Goal: Task Accomplishment & Management: Manage account settings

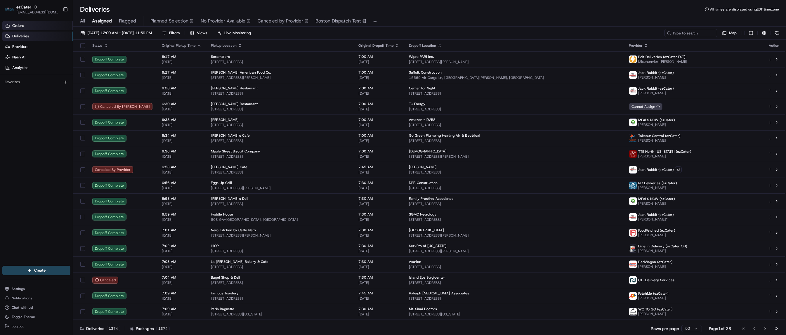
click at [15, 25] on span "Orders" at bounding box center [18, 25] width 12 height 5
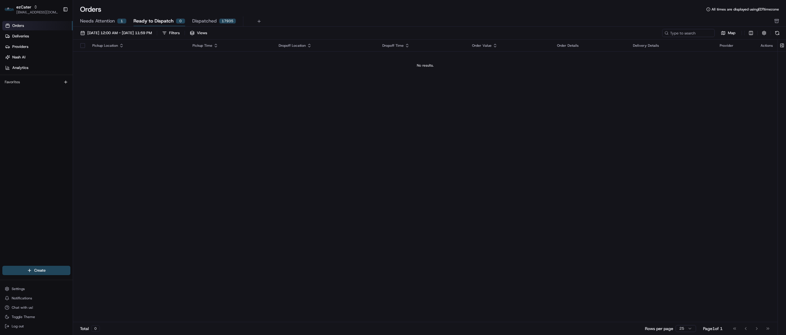
click at [98, 20] on span "Needs Attention" at bounding box center [97, 21] width 35 height 7
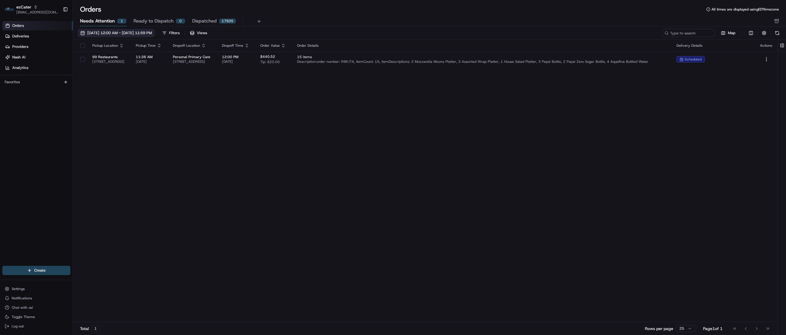
click at [128, 30] on button "[DATE] 12:00 AM - [DATE] 11:59 PM" at bounding box center [116, 33] width 77 height 8
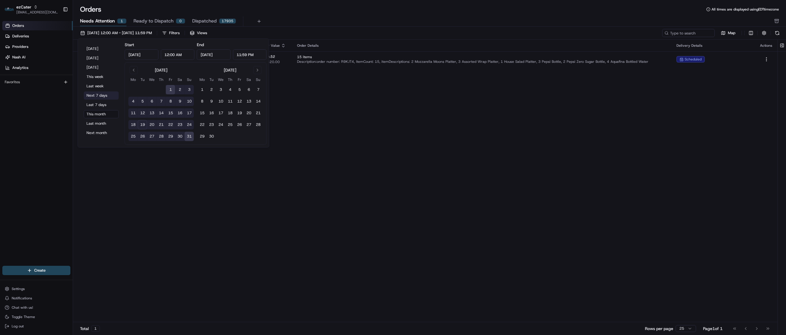
click at [97, 95] on button "Next 7 days" at bounding box center [101, 95] width 35 height 8
type input "[DATE]"
click at [426, 122] on div "Pickup Location Pickup Time Dropoff Location Dropoff Time Order Value Order Det…" at bounding box center [425, 181] width 705 height 283
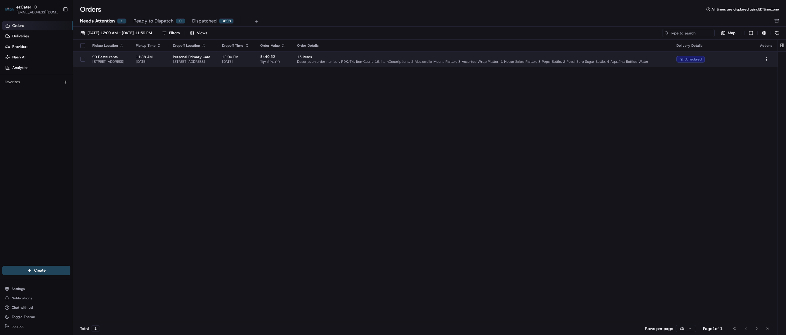
click at [213, 57] on span "Personal Primary Care" at bounding box center [193, 57] width 40 height 5
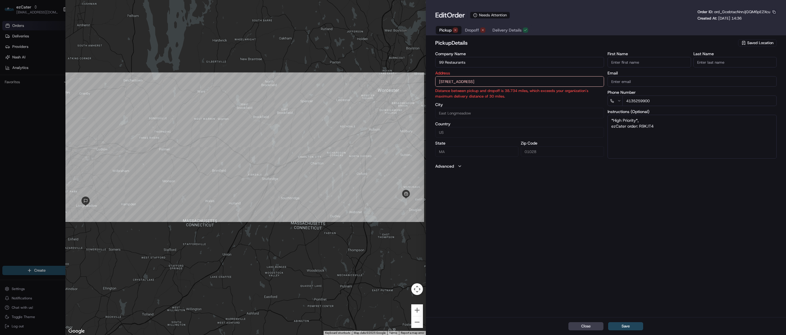
click at [774, 13] on button "button" at bounding box center [774, 11] width 5 height 5
click at [752, 20] on button "Copy ID" at bounding box center [758, 21] width 53 height 7
click at [503, 324] on div "Close Save" at bounding box center [606, 326] width 360 height 18
click at [586, 324] on button "Close" at bounding box center [586, 326] width 35 height 8
type input "+1"
